Goal: Feedback & Contribution: Contribute content

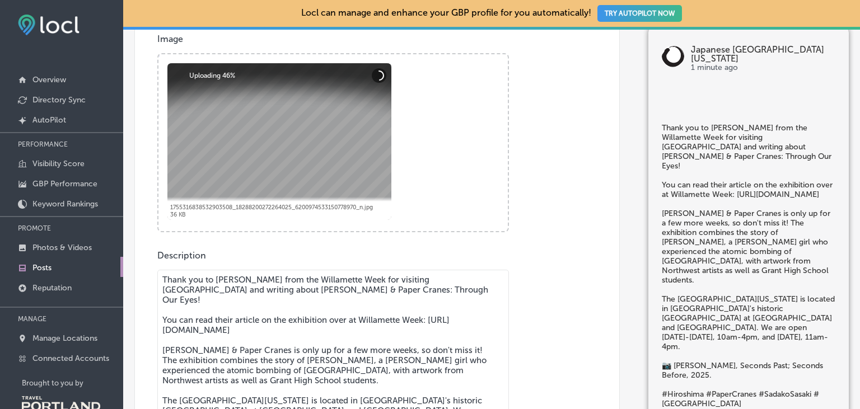
scroll to position [452, 0]
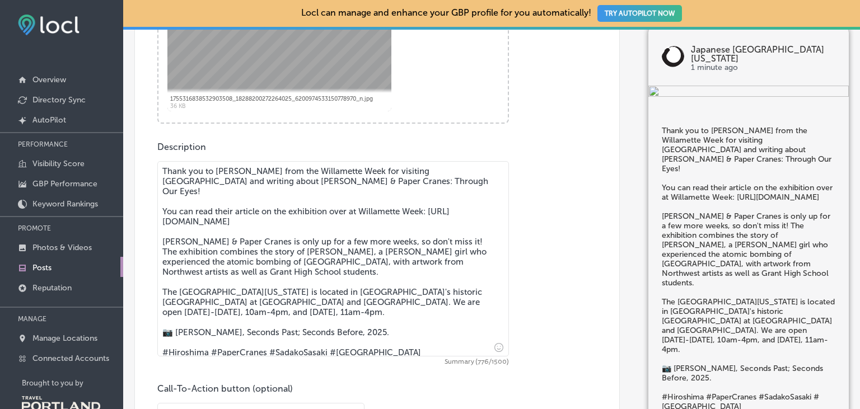
drag, startPoint x: 431, startPoint y: 202, endPoint x: 451, endPoint y: 215, distance: 23.5
click at [451, 215] on textarea "Thank you to [PERSON_NAME] from the Willamette Week for visiting [GEOGRAPHIC_DA…" at bounding box center [333, 259] width 352 height 196
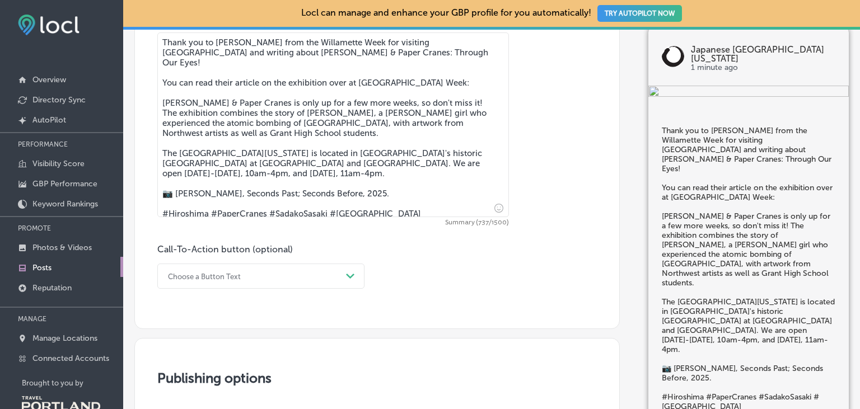
type textarea "Thank you to [PERSON_NAME] from the Willamette Week for visiting [GEOGRAPHIC_DA…"
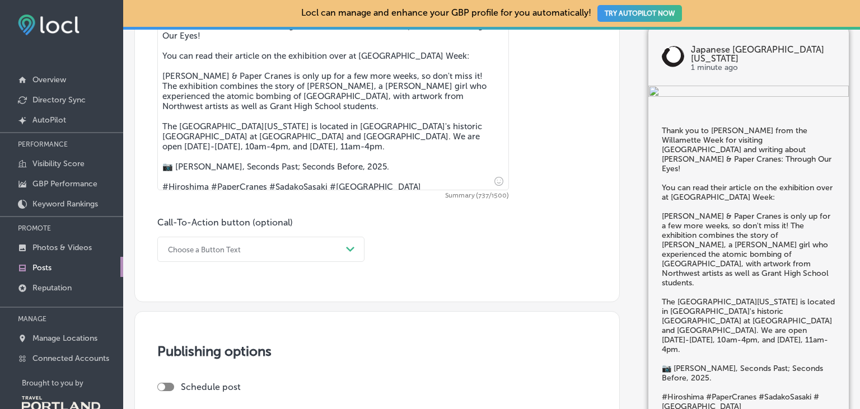
click at [323, 262] on div "Choose a Button Text Path Created with Sketch." at bounding box center [260, 249] width 207 height 25
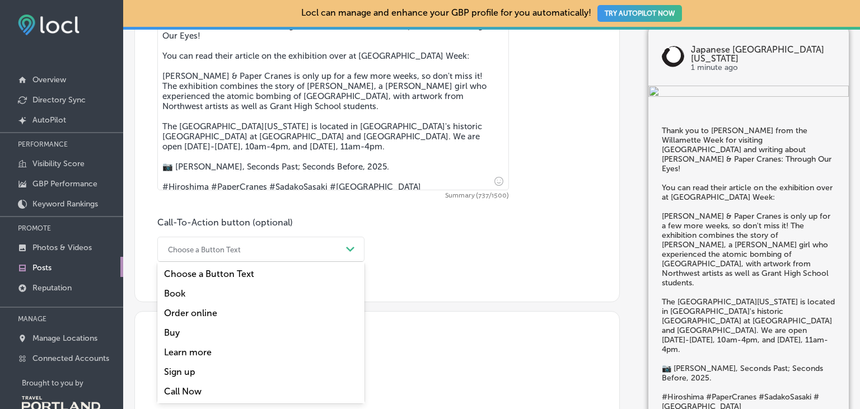
click at [205, 356] on div "Learn more" at bounding box center [260, 353] width 207 height 20
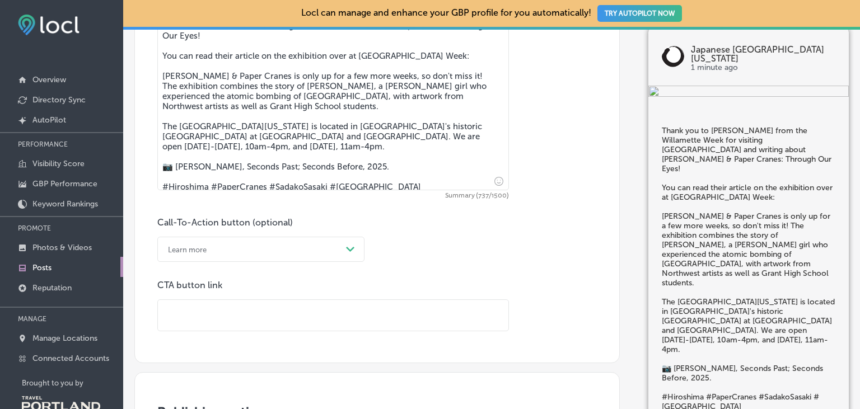
click at [204, 318] on input "text" at bounding box center [333, 315] width 351 height 31
paste input "[URL][DOMAIN_NAME]"
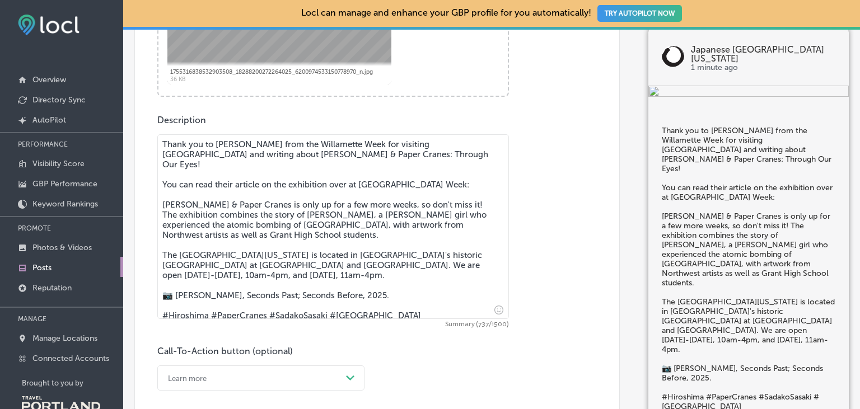
scroll to position [478, 0]
type input "[URL][DOMAIN_NAME]"
drag, startPoint x: 418, startPoint y: 174, endPoint x: 123, endPoint y: 167, distance: 295.3
click at [157, 167] on textarea "Thank you to [PERSON_NAME] from the Willamette Week for visiting [GEOGRAPHIC_DA…" at bounding box center [333, 227] width 352 height 185
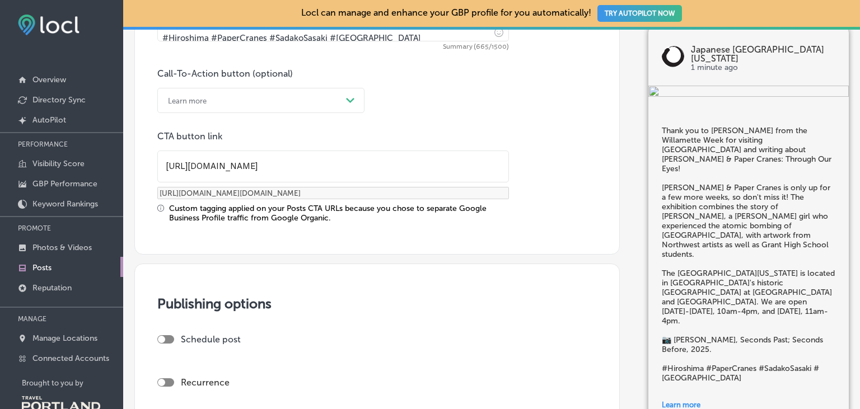
scroll to position [994, 0]
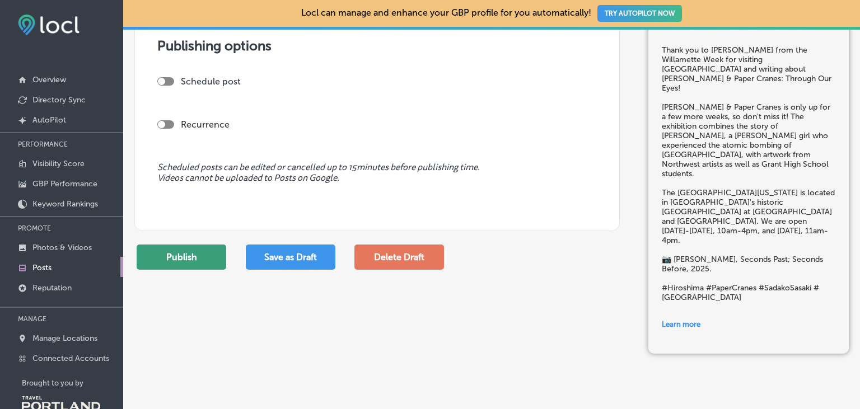
type textarea "Thank you to [PERSON_NAME] from the Willamette Week for visiting [GEOGRAPHIC_DA…"
click at [190, 263] on button "Publish" at bounding box center [182, 257] width 90 height 25
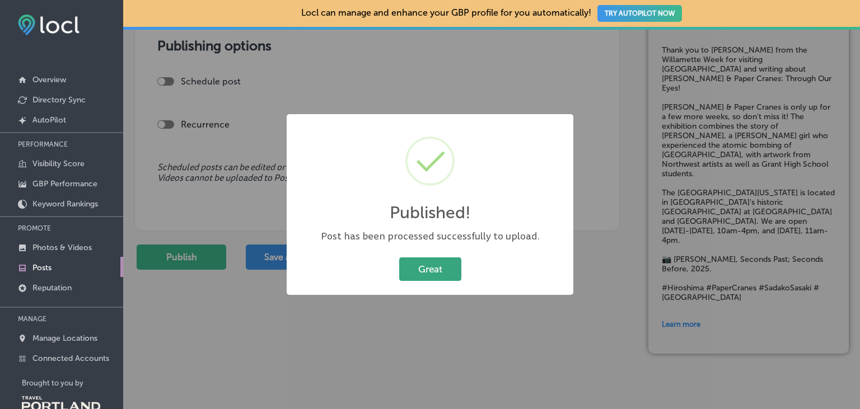
click at [431, 267] on button "Great" at bounding box center [430, 269] width 62 height 23
